Goal: Task Accomplishment & Management: Manage account settings

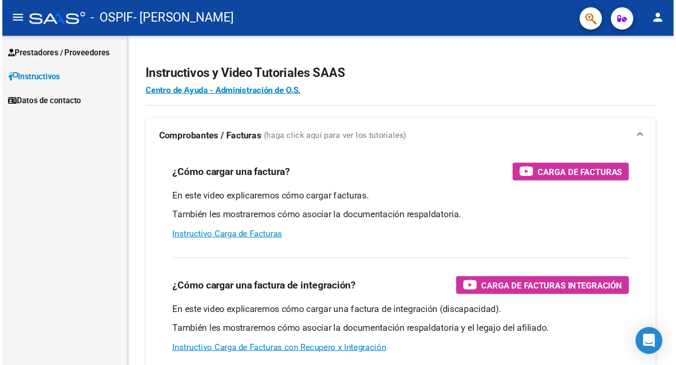
scroll to position [14, 0]
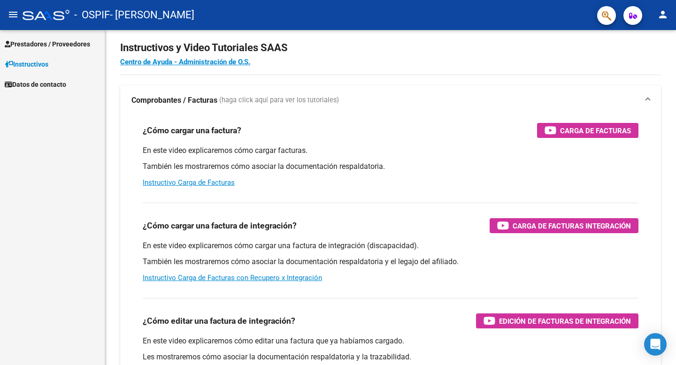
click at [61, 43] on span "Prestadores / Proveedores" at bounding box center [47, 44] width 85 height 10
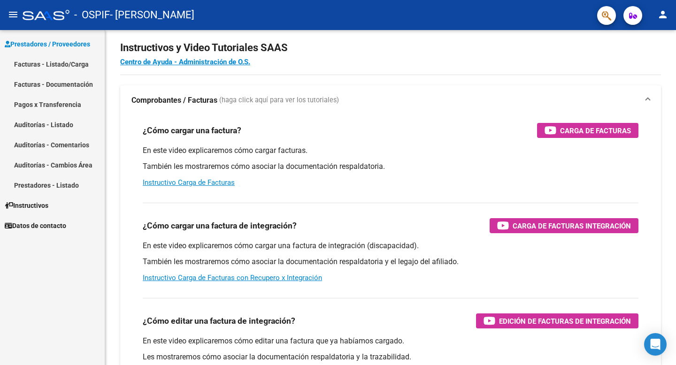
click at [65, 61] on link "Facturas - Listado/Carga" at bounding box center [52, 64] width 105 height 20
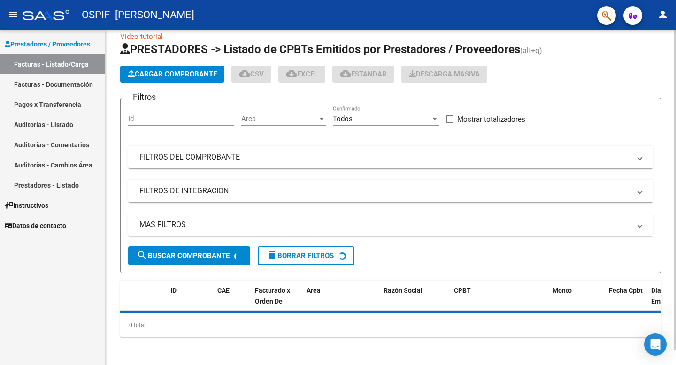
scroll to position [15, 0]
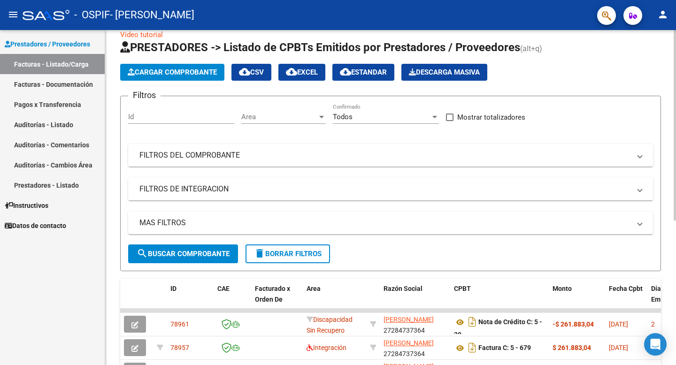
click at [216, 193] on mat-panel-title "FILTROS DE INTEGRACION" at bounding box center [384, 189] width 491 height 10
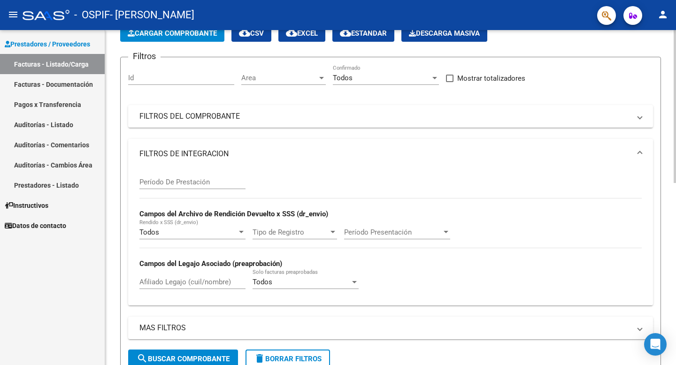
scroll to position [66, 0]
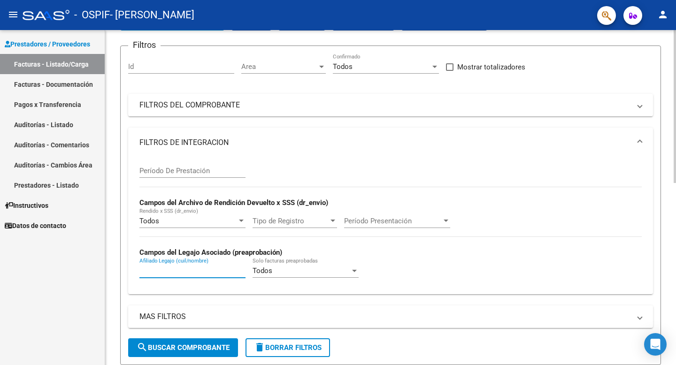
click at [209, 269] on input "Afiliado Legajo (cuil/nombre)" at bounding box center [192, 271] width 106 height 8
type input "Milla"
click at [188, 306] on button "search Buscar Comprobante" at bounding box center [183, 348] width 110 height 19
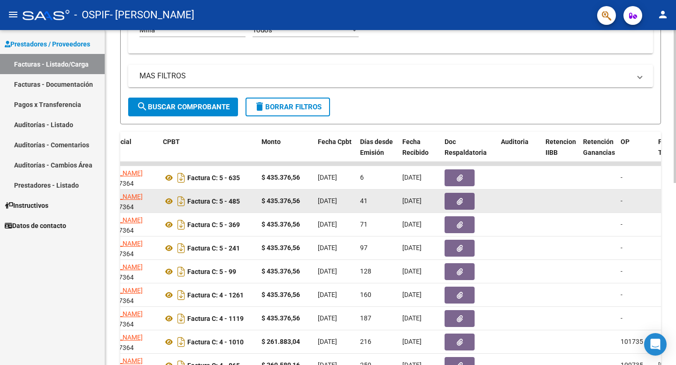
scroll to position [0, 301]
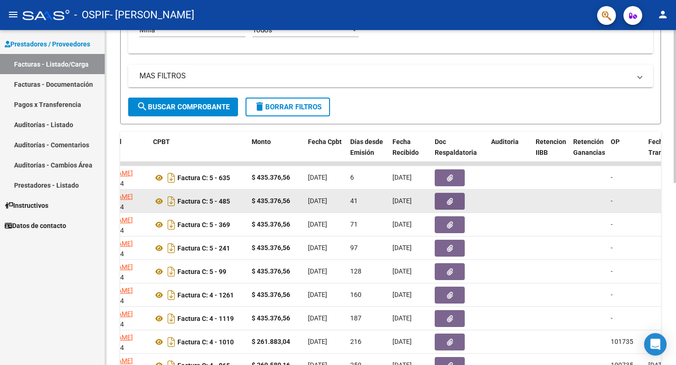
click at [446, 198] on button "button" at bounding box center [450, 201] width 30 height 17
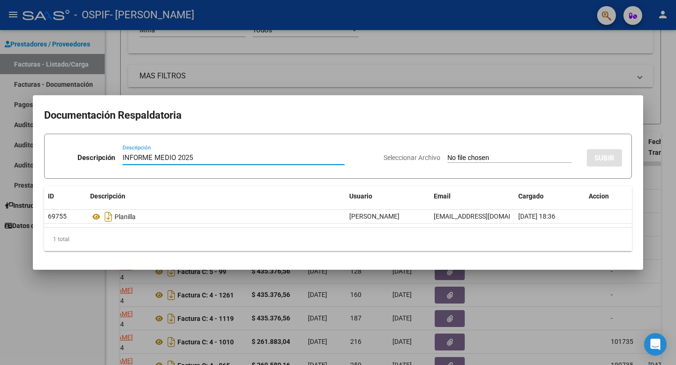
type input "INFORME MEDIO 2025"
click at [448, 158] on input "Seleccionar Archivo" at bounding box center [510, 158] width 124 height 9
type input "C:\fakepath\[PERSON_NAME] INFORME MEDIO 2025.pdf"
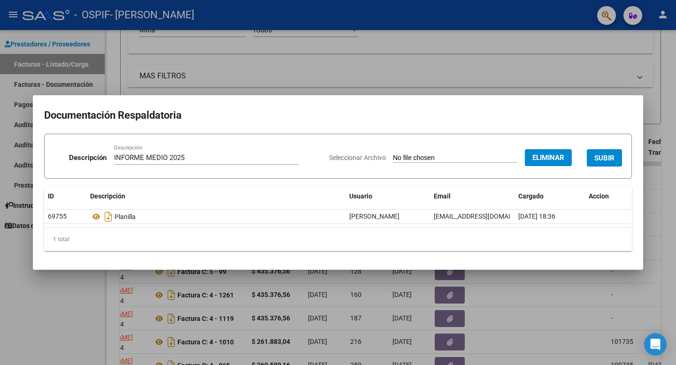
click at [563, 158] on span "SUBIR" at bounding box center [605, 158] width 20 height 8
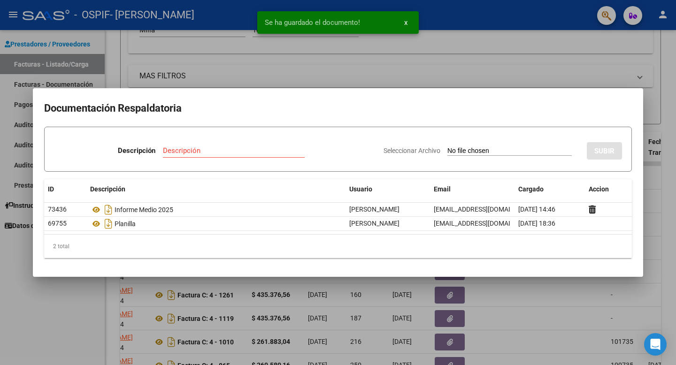
click at [545, 93] on mat-dialog-container "Documentación Respaldatoria Descripción Descripción Seleccionar Archivo SUBIR I…" at bounding box center [338, 182] width 611 height 188
click at [519, 54] on div at bounding box center [338, 182] width 676 height 365
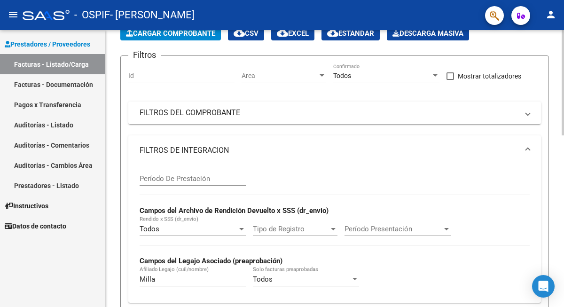
scroll to position [64, 0]
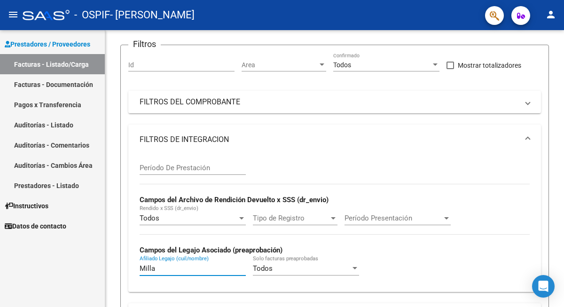
drag, startPoint x: 171, startPoint y: 269, endPoint x: 100, endPoint y: 267, distance: 70.9
click at [98, 267] on mat-sidenav-container "Prestadores / Proveedores Facturas - Listado/Carga Facturas - Documentación Pag…" at bounding box center [282, 168] width 564 height 277
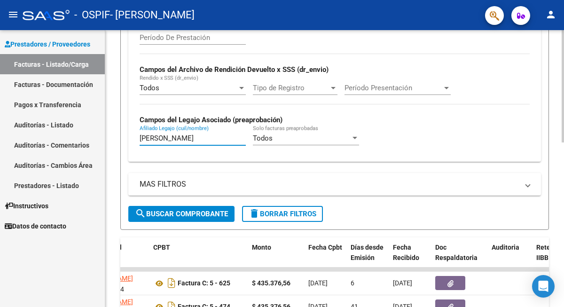
scroll to position [211, 0]
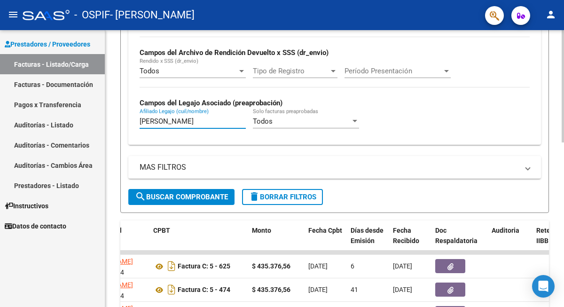
type input "[PERSON_NAME]"
click at [207, 194] on span "search Buscar Comprobante" at bounding box center [181, 197] width 93 height 8
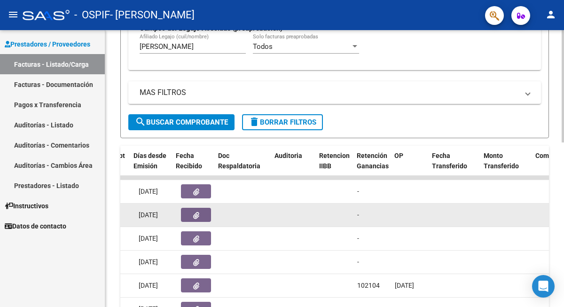
scroll to position [0, 487]
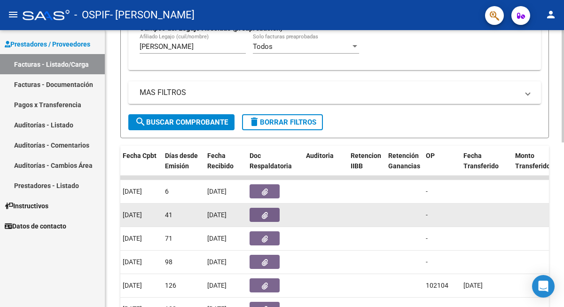
click at [263, 215] on icon "button" at bounding box center [265, 215] width 6 height 7
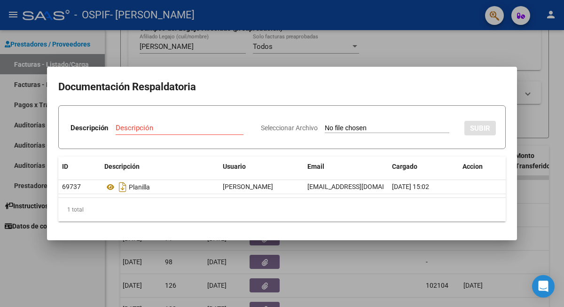
click at [186, 51] on div at bounding box center [282, 153] width 564 height 307
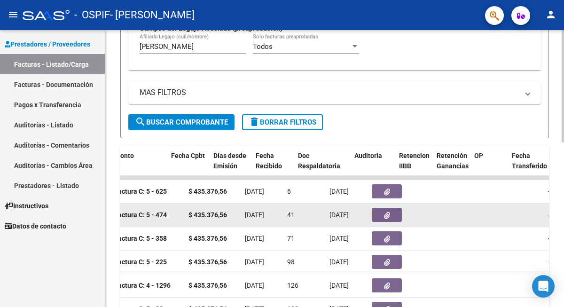
scroll to position [0, 248]
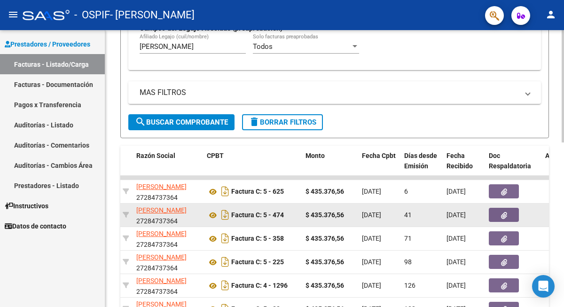
click at [500, 213] on button "button" at bounding box center [503, 215] width 30 height 14
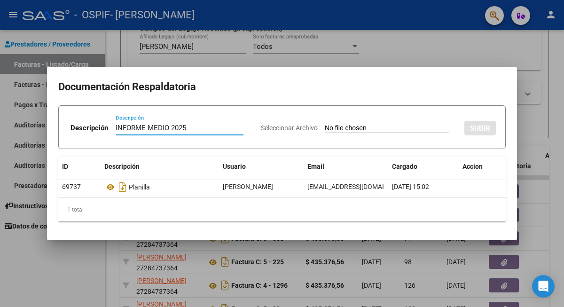
type input "INFORME MEDIO 2025"
click at [359, 125] on input "Seleccionar Archivo" at bounding box center [387, 128] width 124 height 9
type input "C:\fakepath\[PERSON_NAME]-INFORME MEDIO 2025.pdf"
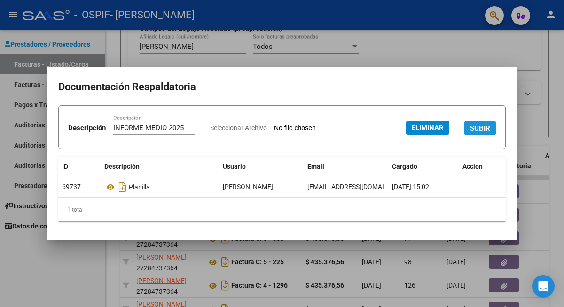
click at [470, 132] on span "SUBIR" at bounding box center [480, 128] width 20 height 8
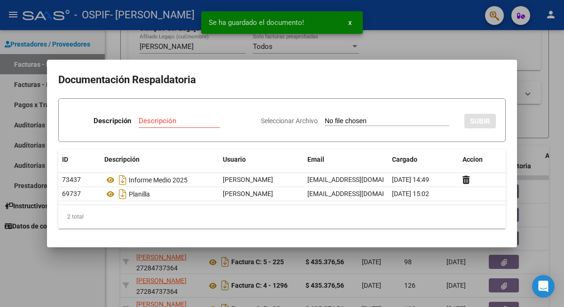
click at [93, 283] on div at bounding box center [282, 153] width 564 height 307
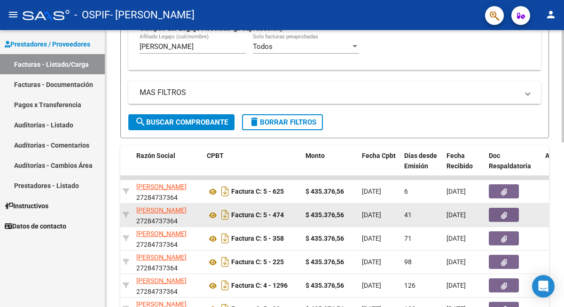
click at [502, 214] on icon "button" at bounding box center [504, 215] width 6 height 7
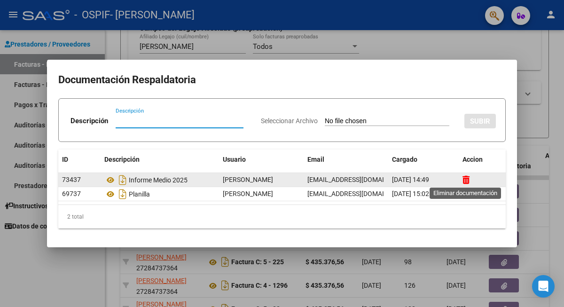
click at [464, 178] on icon at bounding box center [465, 179] width 7 height 9
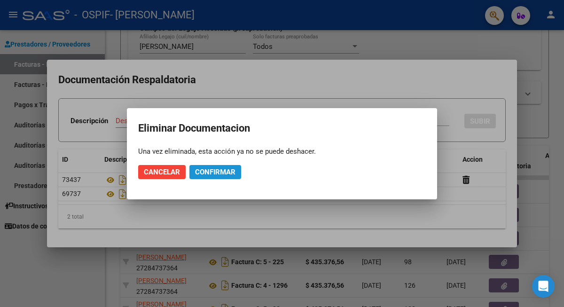
click at [201, 170] on span "Confirmar" at bounding box center [215, 172] width 40 height 8
